Goal: Task Accomplishment & Management: Manage account settings

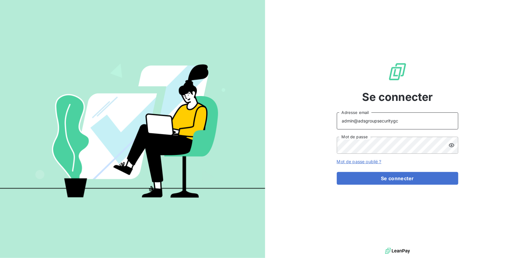
click at [401, 119] on input "admin@adsgroupsecuritygc" at bounding box center [397, 120] width 121 height 17
type input "admin@ariesconsultingfzco"
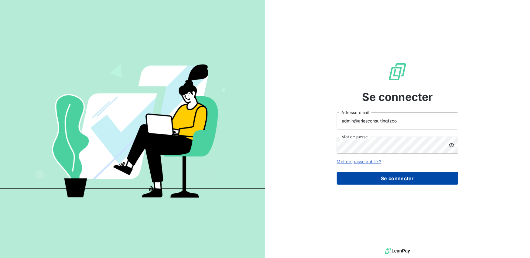
click at [394, 175] on button "Se connecter" at bounding box center [397, 178] width 121 height 13
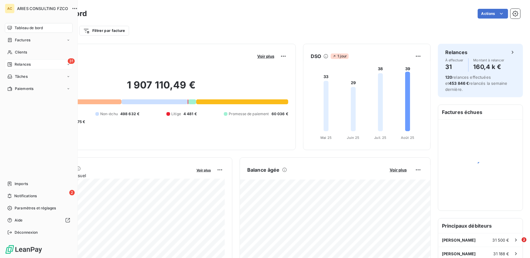
click at [13, 63] on div "Relances" at bounding box center [18, 64] width 23 height 5
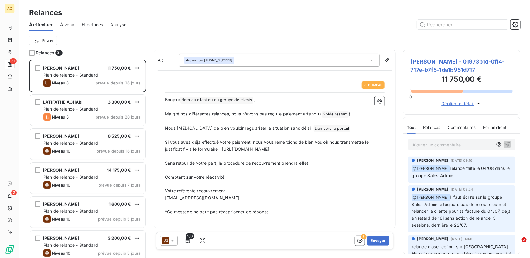
scroll to position [198, 117]
click at [92, 25] on span "Effectuées" at bounding box center [93, 25] width 22 height 6
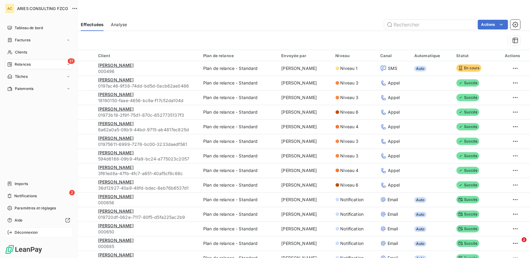
click at [14, 232] on div "Déconnexion" at bounding box center [39, 232] width 68 height 10
